Goal: Task Accomplishment & Management: Complete application form

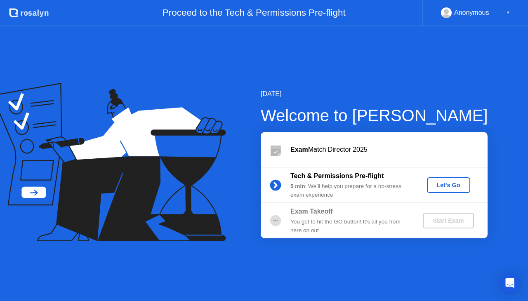
click at [430, 186] on button "Let's Go" at bounding box center [448, 185] width 43 height 16
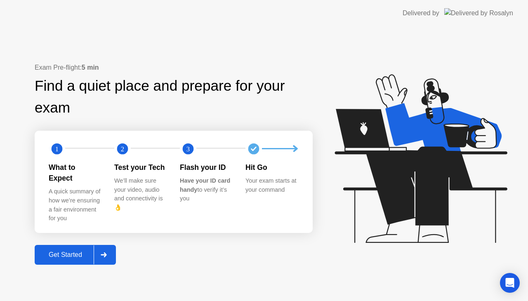
click at [64, 245] on button "Get Started" at bounding box center [75, 255] width 81 height 20
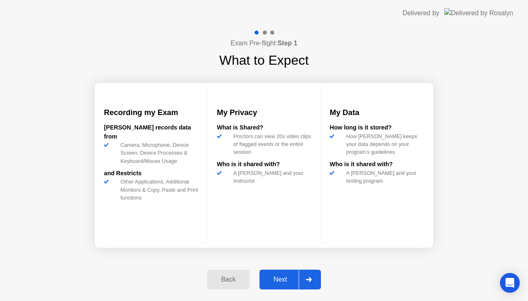
click at [277, 280] on div "Next" at bounding box center [280, 279] width 37 height 7
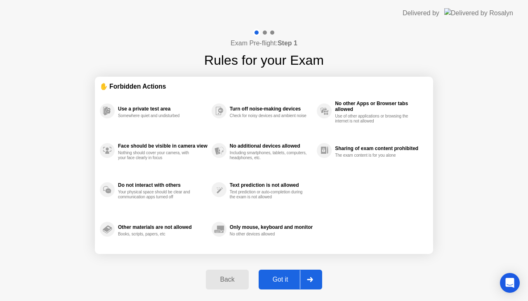
click at [280, 282] on div "Got it" at bounding box center [280, 279] width 39 height 7
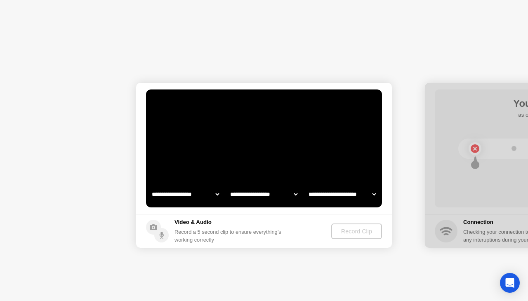
select select "**********"
select select "*******"
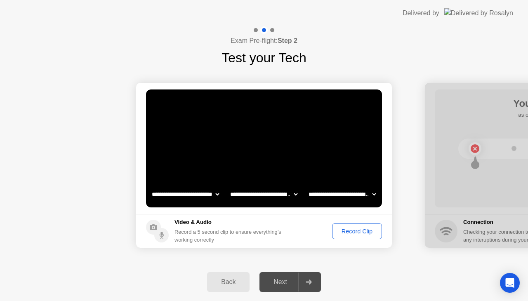
click at [333, 226] on button "Record Clip" at bounding box center [357, 231] width 50 height 16
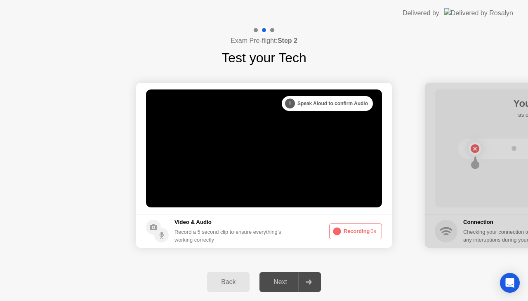
click at [341, 231] on icon at bounding box center [337, 231] width 10 height 10
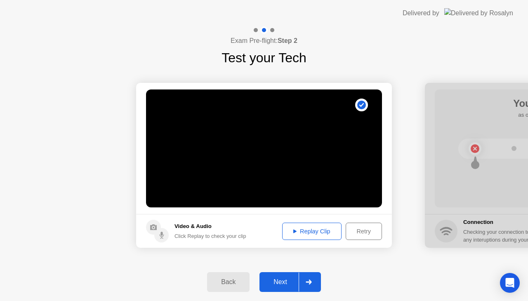
click at [322, 235] on button "Replay Clip" at bounding box center [311, 231] width 59 height 17
click at [284, 286] on div "Next" at bounding box center [280, 281] width 37 height 7
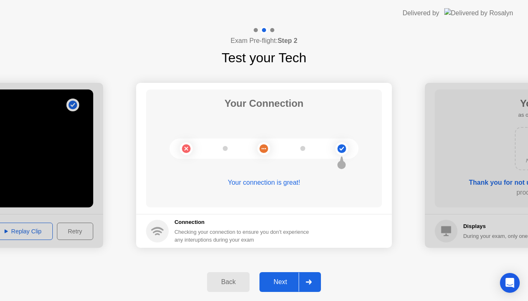
click at [275, 279] on div "Next" at bounding box center [280, 281] width 37 height 7
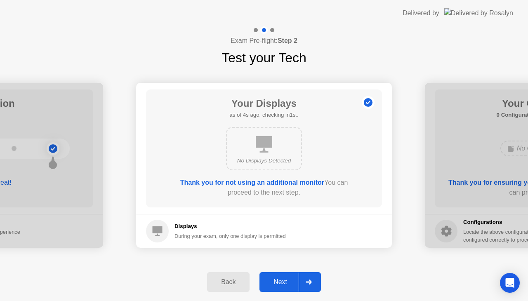
click at [285, 278] on div "Next" at bounding box center [280, 281] width 37 height 7
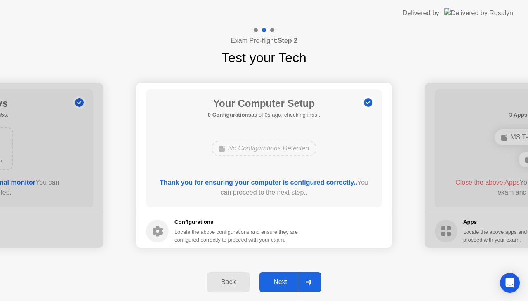
click at [274, 285] on div "Next" at bounding box center [280, 281] width 37 height 7
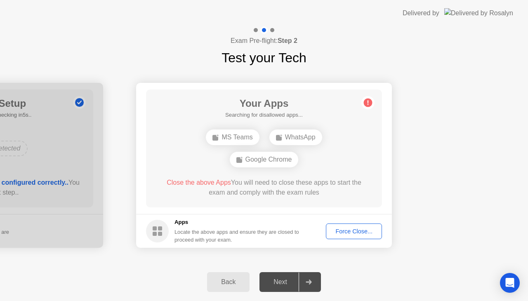
click at [355, 233] on div "Force Close..." at bounding box center [354, 231] width 50 height 7
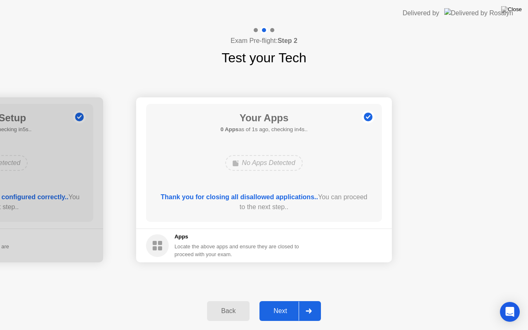
click at [287, 301] on div "Next" at bounding box center [280, 310] width 37 height 7
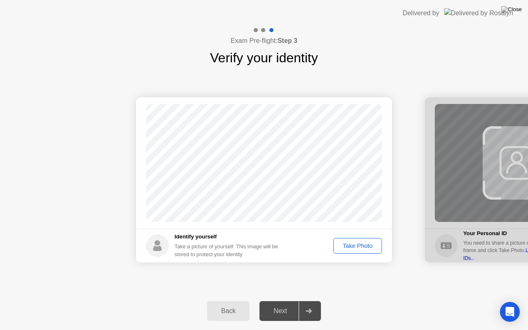
click at [366, 248] on div "Take Photo" at bounding box center [357, 245] width 43 height 7
click at [285, 301] on button "Next" at bounding box center [289, 311] width 61 height 20
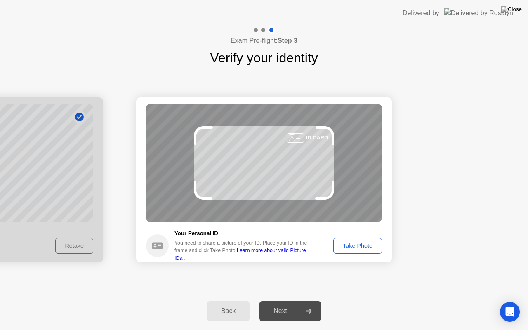
click at [356, 244] on div "Take Photo" at bounding box center [357, 245] width 43 height 7
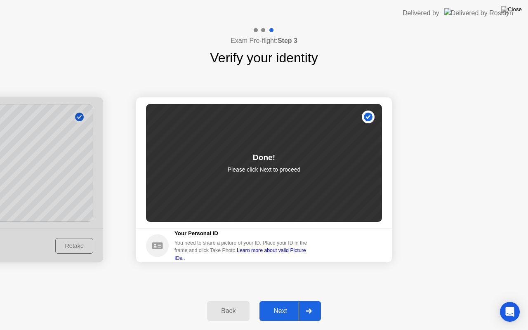
click at [267, 301] on button "Next" at bounding box center [289, 311] width 61 height 20
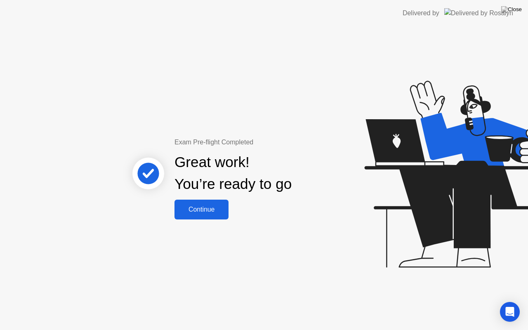
click at [195, 204] on button "Continue" at bounding box center [201, 210] width 54 height 20
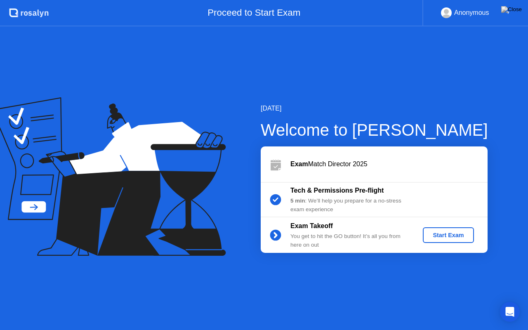
click at [447, 232] on div "Start Exam" at bounding box center [448, 235] width 44 height 7
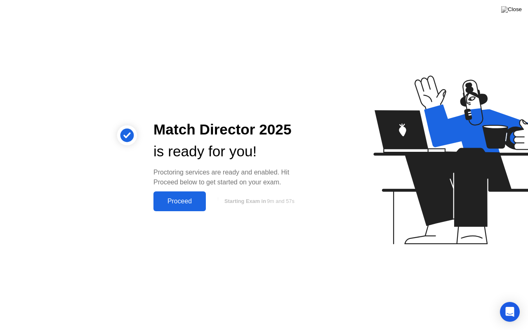
click at [198, 202] on div "Proceed" at bounding box center [179, 200] width 47 height 7
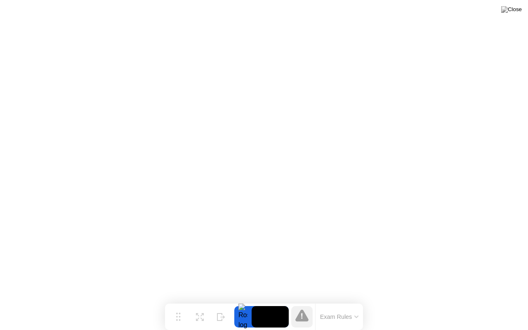
click at [352, 301] on button "Exam Rules" at bounding box center [339, 316] width 44 height 7
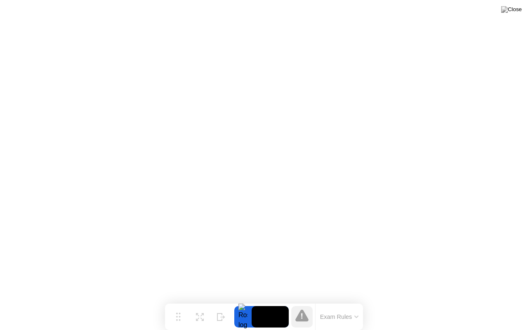
click at [242, 301] on div at bounding box center [242, 316] width 17 height 21
click at [182, 301] on button "Move" at bounding box center [177, 316] width 21 height 21
click at [244, 301] on div at bounding box center [242, 316] width 17 height 21
click at [339, 301] on button "Exam Rules" at bounding box center [339, 316] width 44 height 7
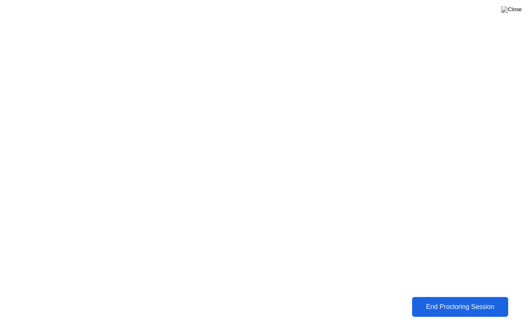
click at [423, 298] on button "End Proctoring Session" at bounding box center [460, 307] width 96 height 20
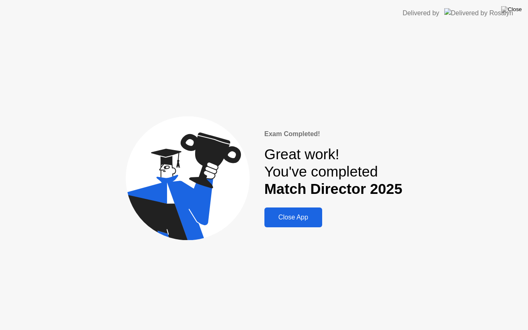
click at [302, 216] on div "Close App" at bounding box center [293, 217] width 53 height 7
